Goal: Information Seeking & Learning: Learn about a topic

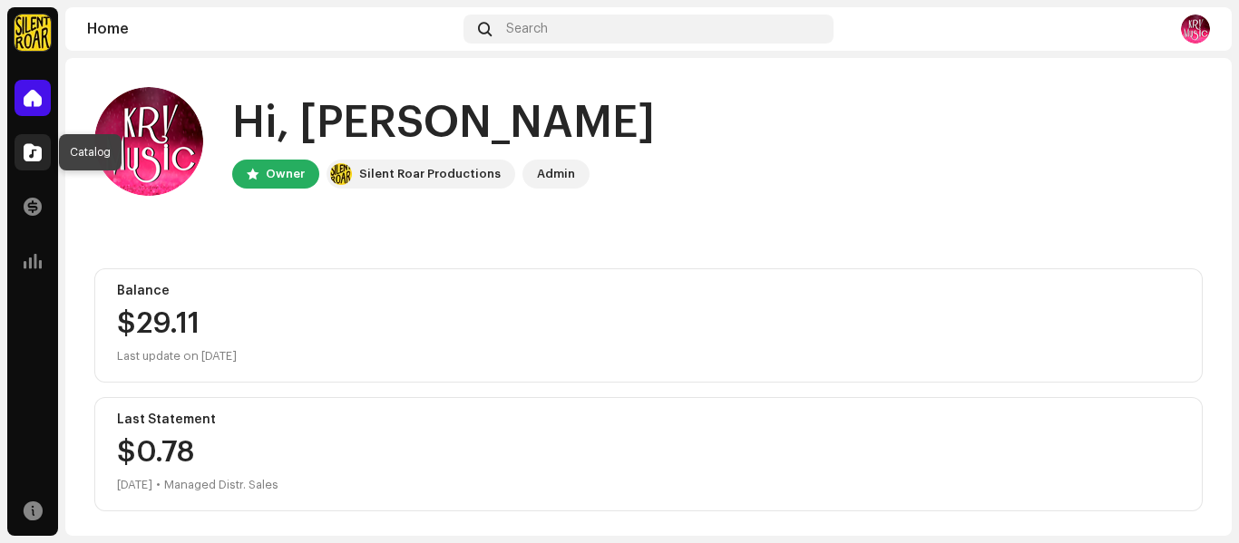
click at [43, 162] on div at bounding box center [33, 152] width 36 height 36
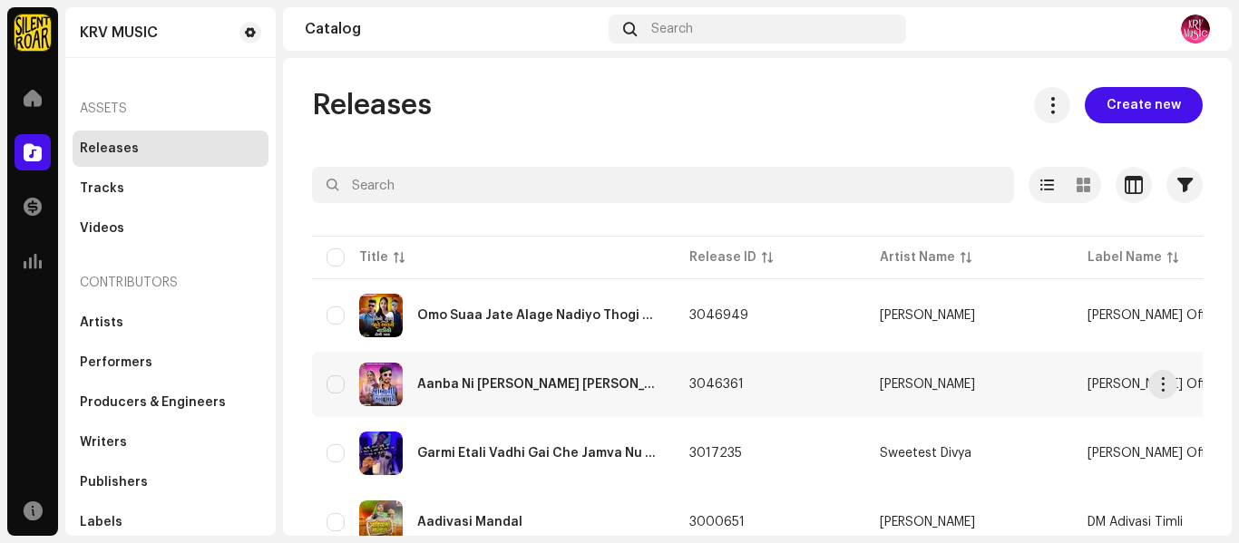
click at [458, 386] on div "Aanba Ni [PERSON_NAME] [PERSON_NAME] [PERSON_NAME]" at bounding box center [538, 384] width 243 height 13
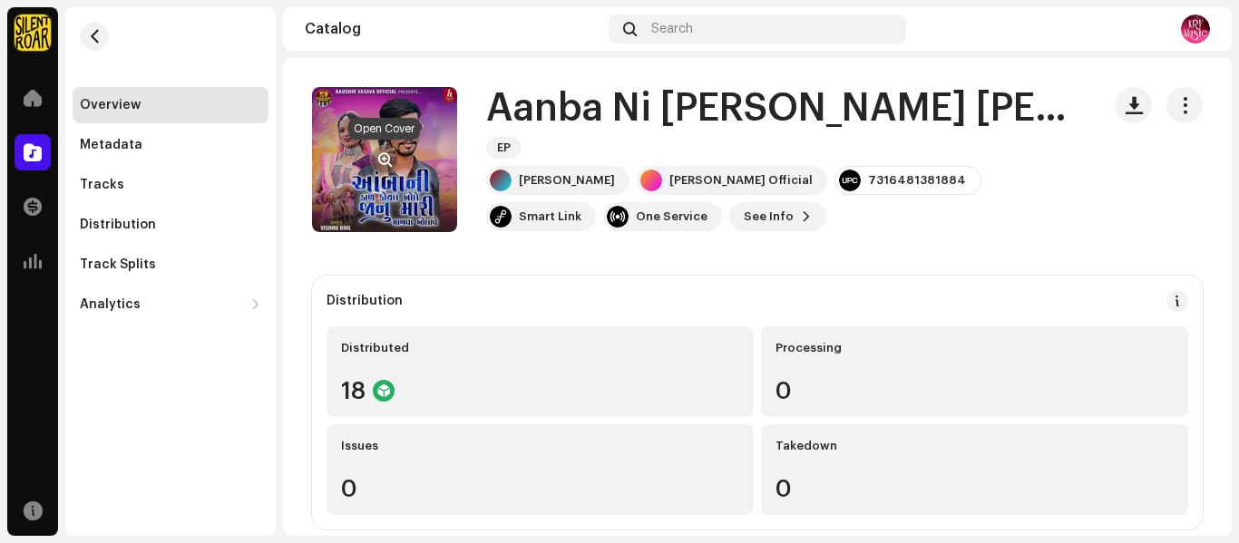
click at [385, 158] on span "button" at bounding box center [385, 159] width 14 height 15
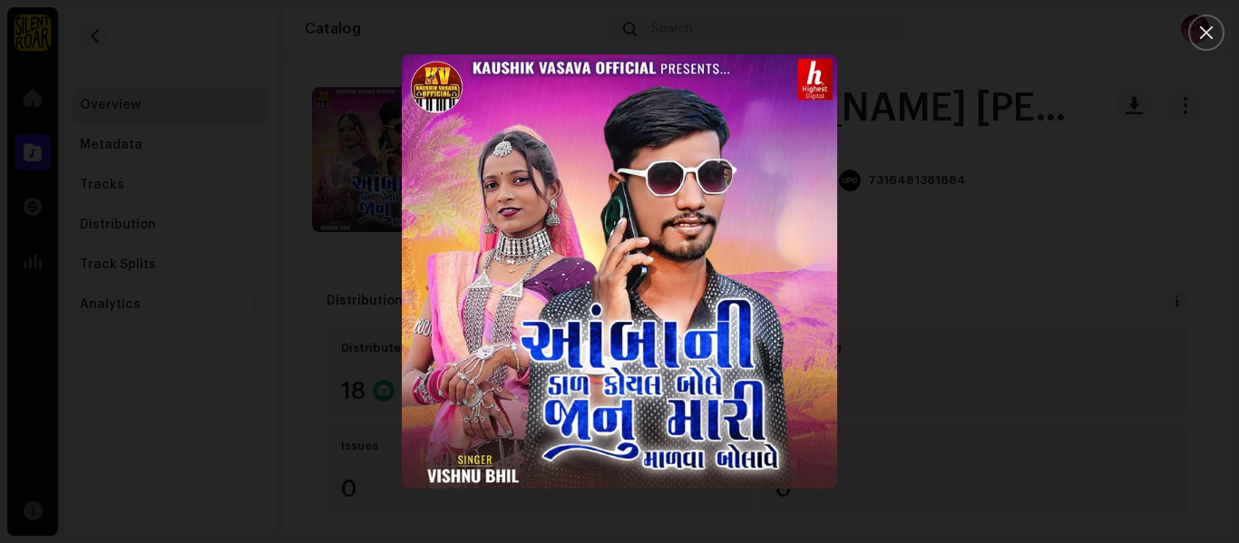
click at [950, 296] on div at bounding box center [619, 271] width 1239 height 543
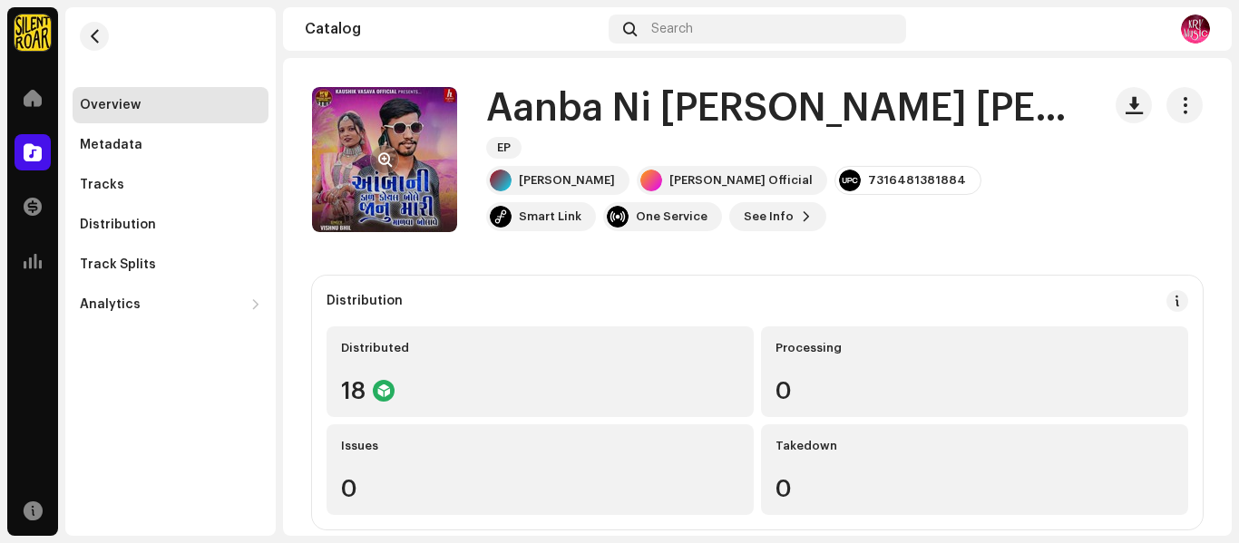
click at [456, 181] on re-a-cover at bounding box center [384, 159] width 145 height 145
click at [355, 177] on re-a-cover at bounding box center [384, 159] width 145 height 145
click at [434, 147] on re-a-cover at bounding box center [384, 159] width 145 height 145
click at [416, 145] on re-a-cover at bounding box center [384, 159] width 145 height 145
click at [395, 159] on button "button" at bounding box center [384, 159] width 29 height 29
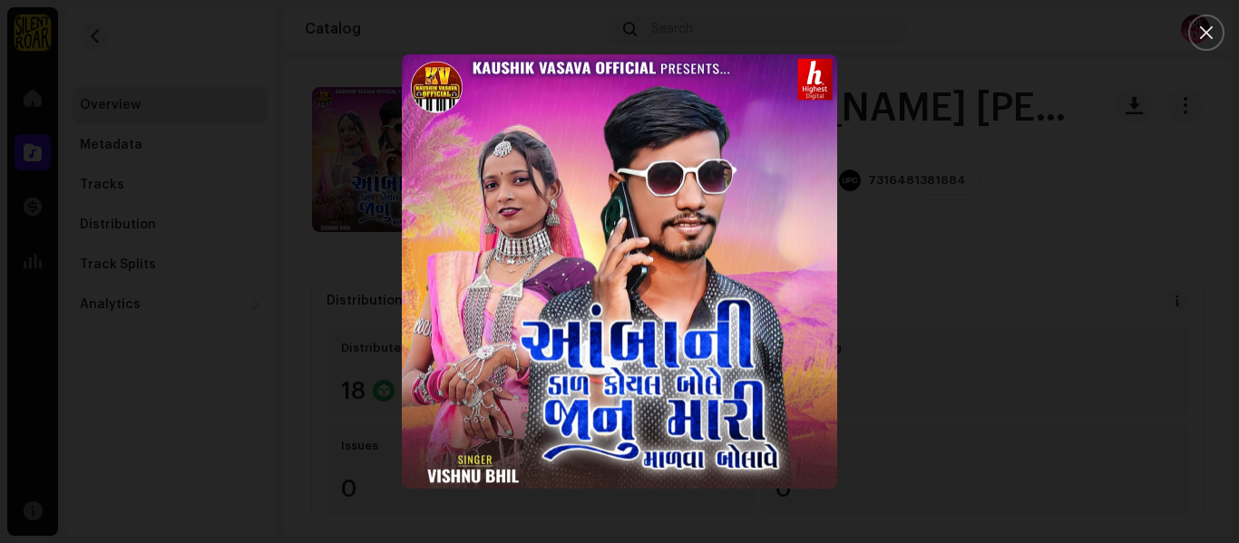
click at [958, 258] on div at bounding box center [619, 271] width 1239 height 543
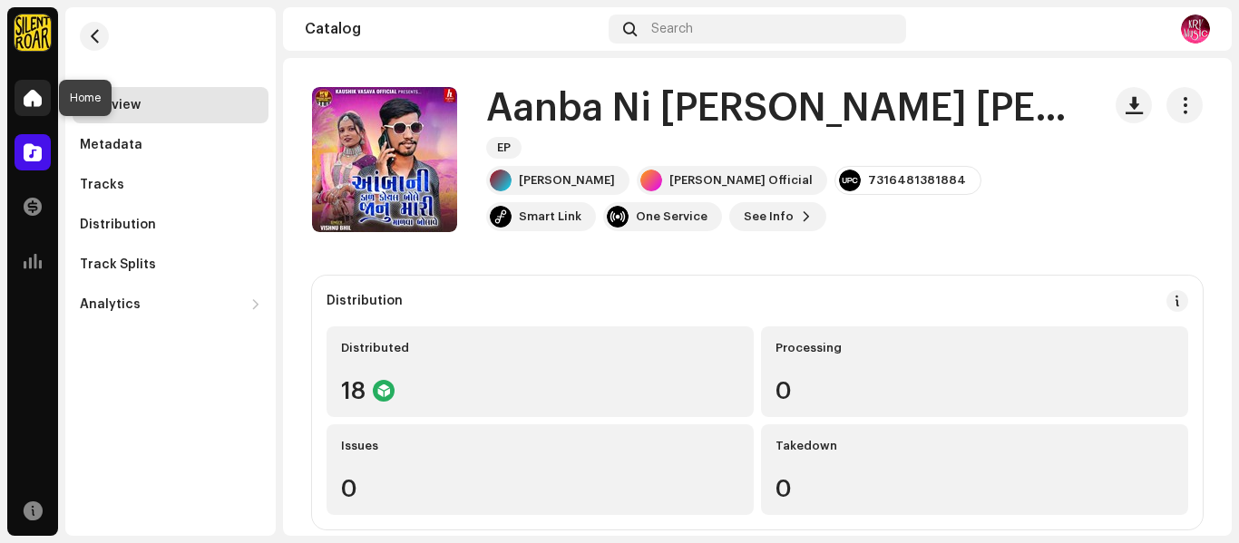
click at [34, 102] on span at bounding box center [33, 98] width 18 height 15
